Goal: Browse casually: Explore the website without a specific task or goal

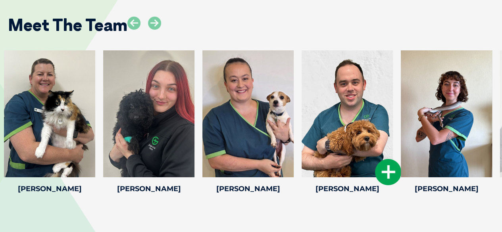
scroll to position [1251, 0]
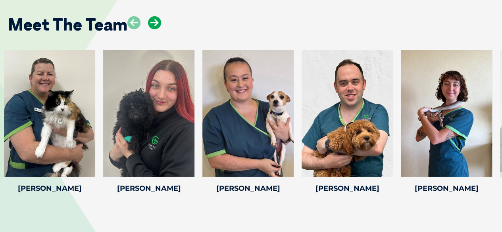
click at [155, 23] on icon at bounding box center [154, 22] width 13 height 13
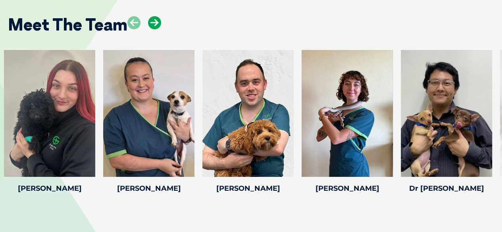
click at [155, 23] on icon at bounding box center [154, 22] width 13 height 13
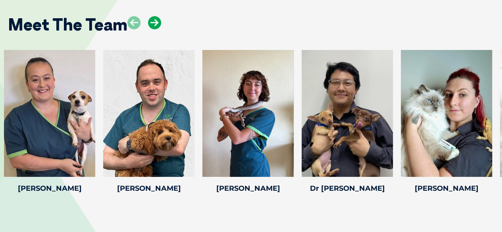
click at [155, 23] on icon at bounding box center [154, 22] width 13 height 13
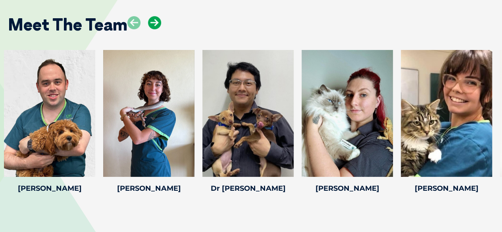
click at [155, 23] on icon at bounding box center [154, 22] width 13 height 13
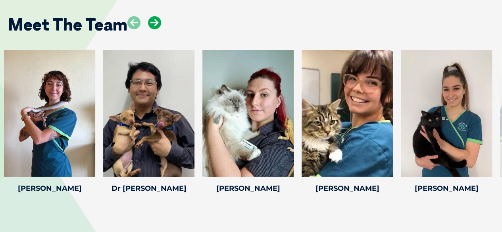
click at [155, 23] on icon at bounding box center [154, 22] width 13 height 13
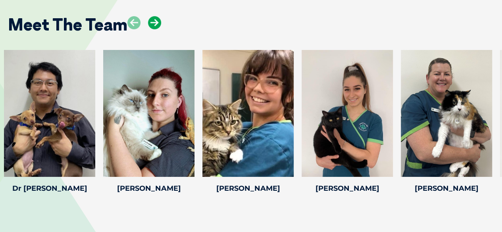
click at [155, 23] on icon at bounding box center [154, 22] width 13 height 13
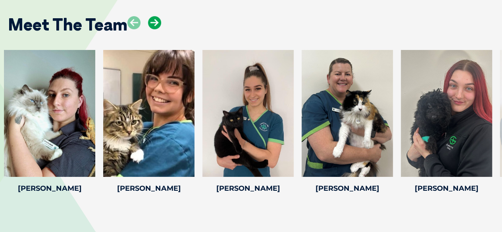
click at [155, 23] on icon at bounding box center [154, 22] width 13 height 13
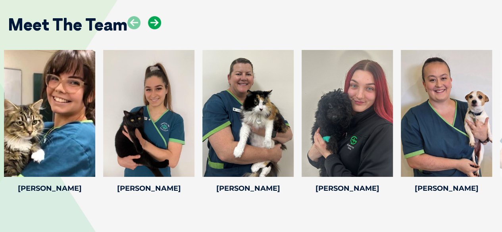
click at [155, 23] on icon at bounding box center [154, 22] width 13 height 13
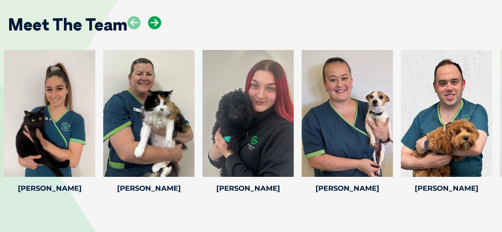
click at [155, 23] on icon at bounding box center [154, 22] width 13 height 13
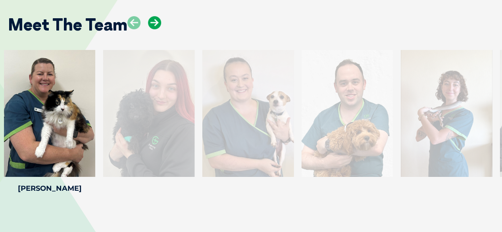
click at [155, 23] on icon at bounding box center [154, 22] width 13 height 13
